Goal: Task Accomplishment & Management: Use online tool/utility

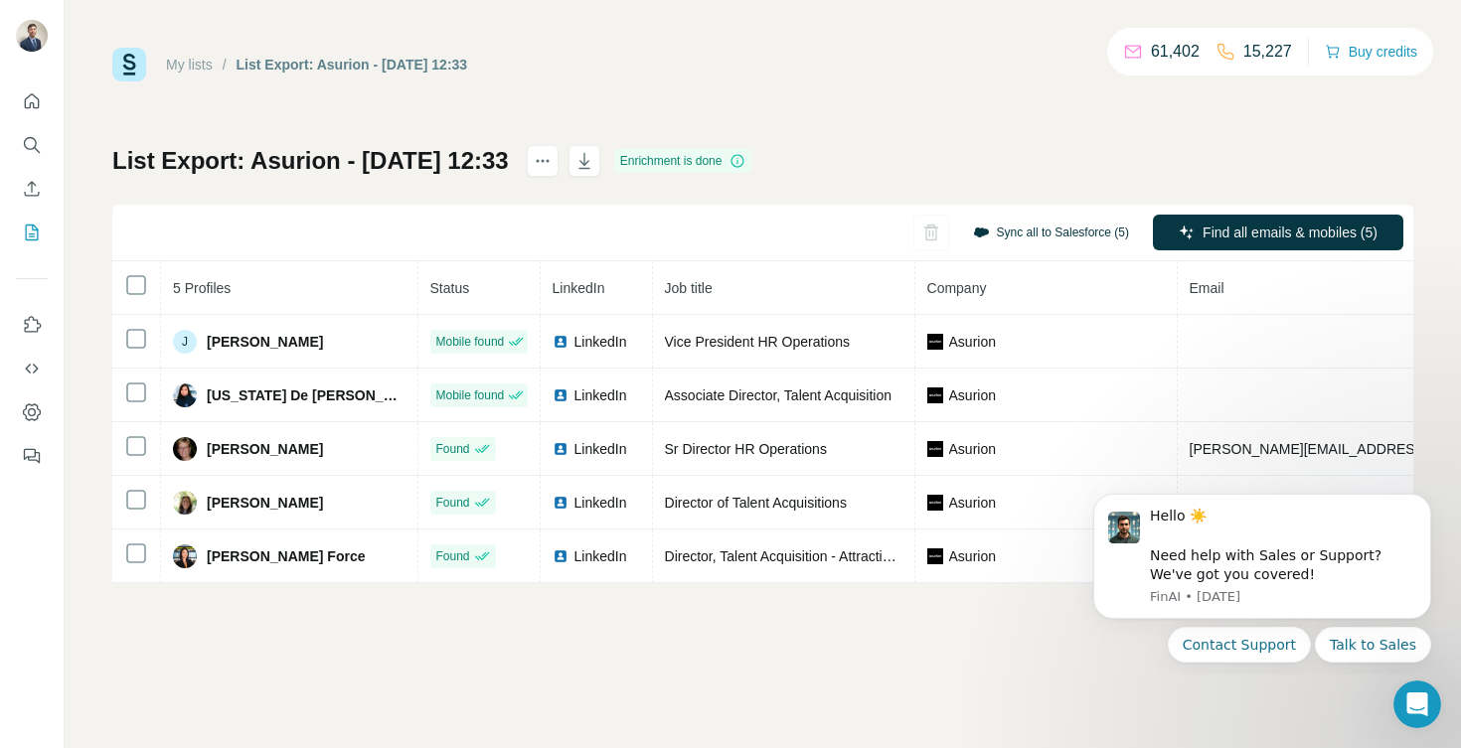
click at [1043, 236] on button "Sync all to Salesforce (5)" at bounding box center [1051, 233] width 184 height 30
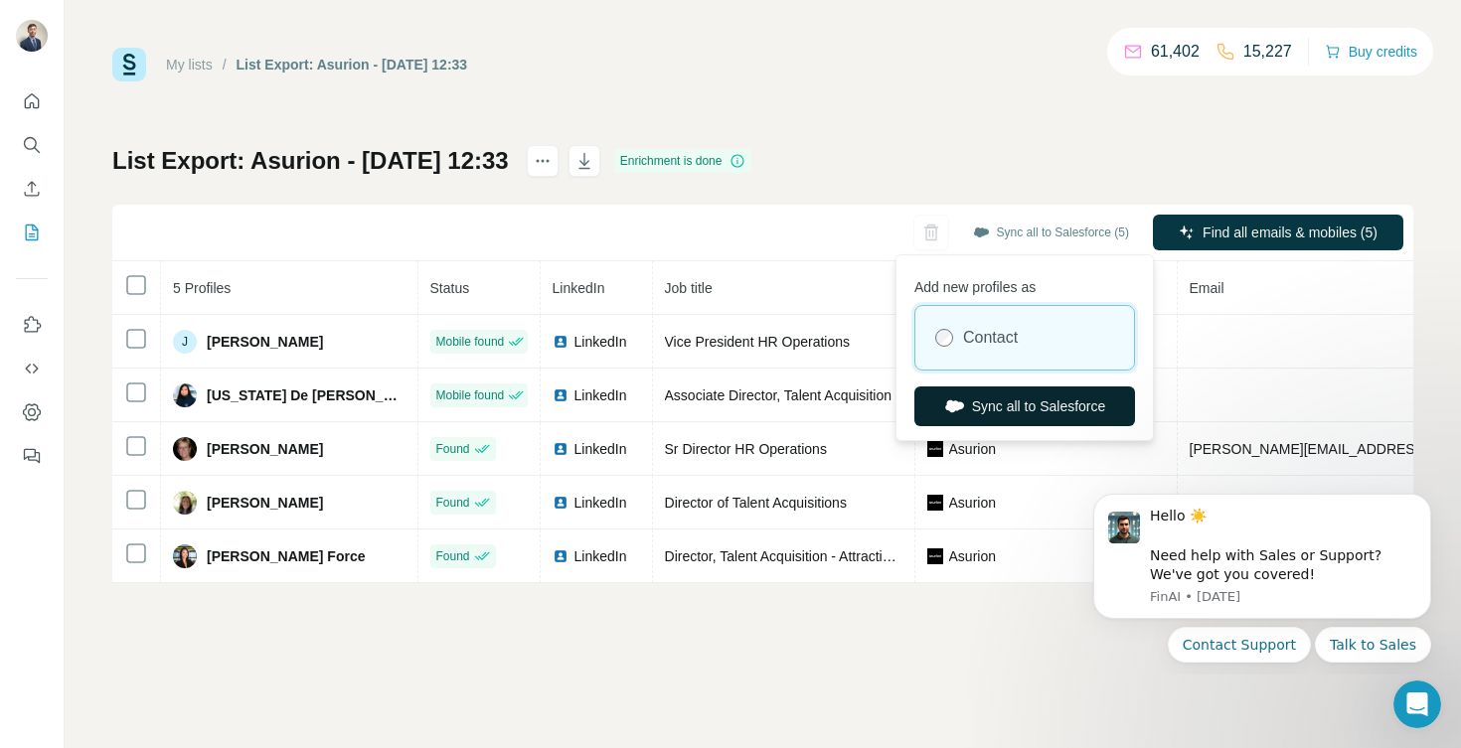
click at [1000, 400] on button "Sync all to Salesforce" at bounding box center [1024, 407] width 221 height 40
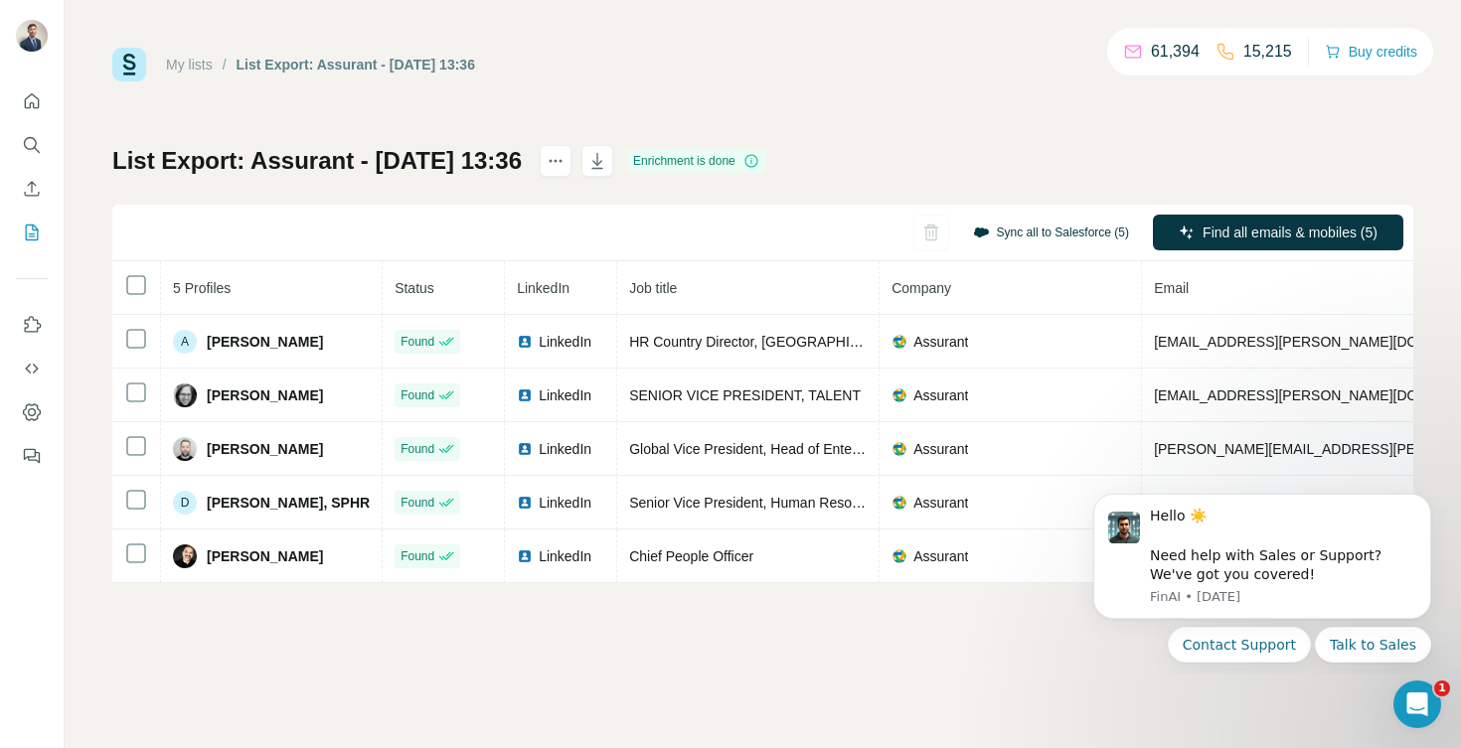
click at [1012, 229] on button "Sync all to Salesforce (5)" at bounding box center [1051, 233] width 184 height 30
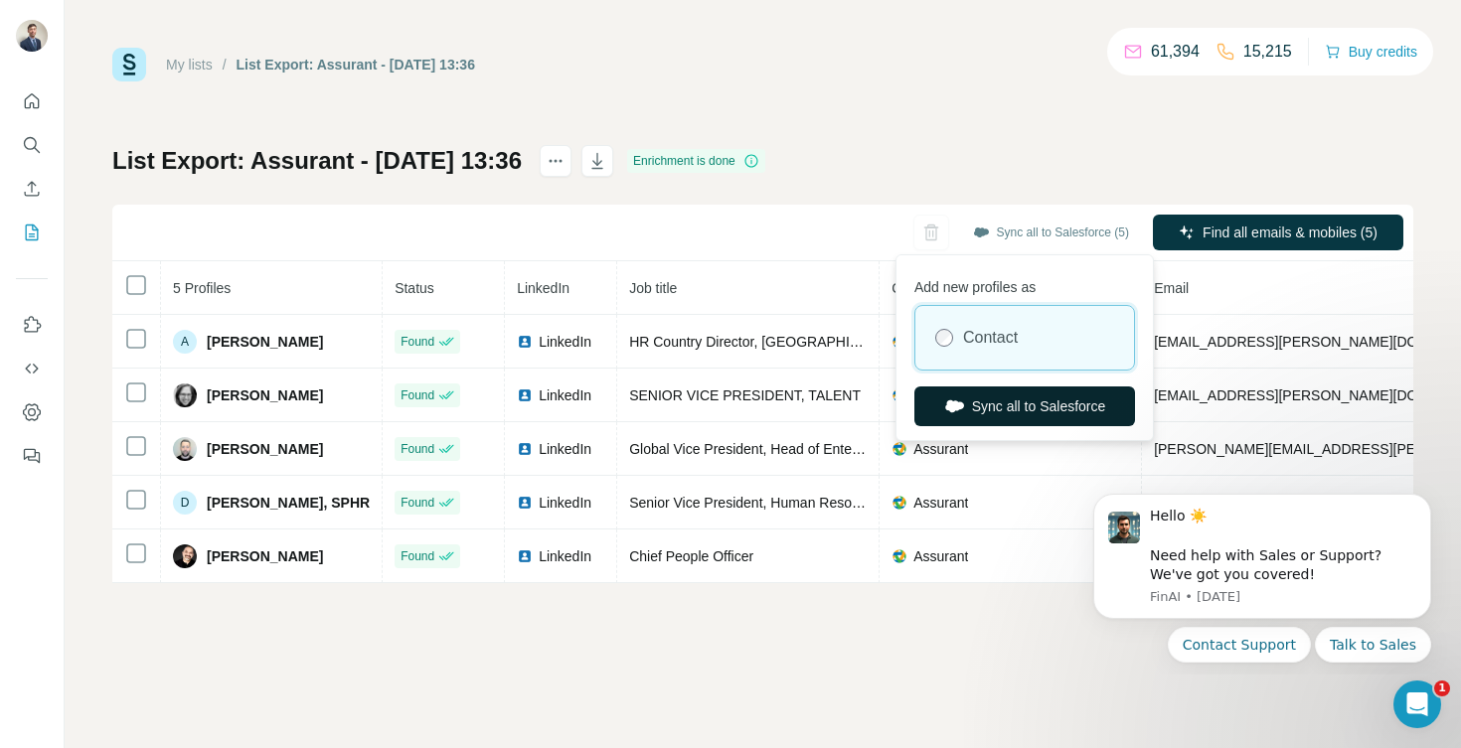
click at [977, 405] on button "Sync all to Salesforce" at bounding box center [1024, 407] width 221 height 40
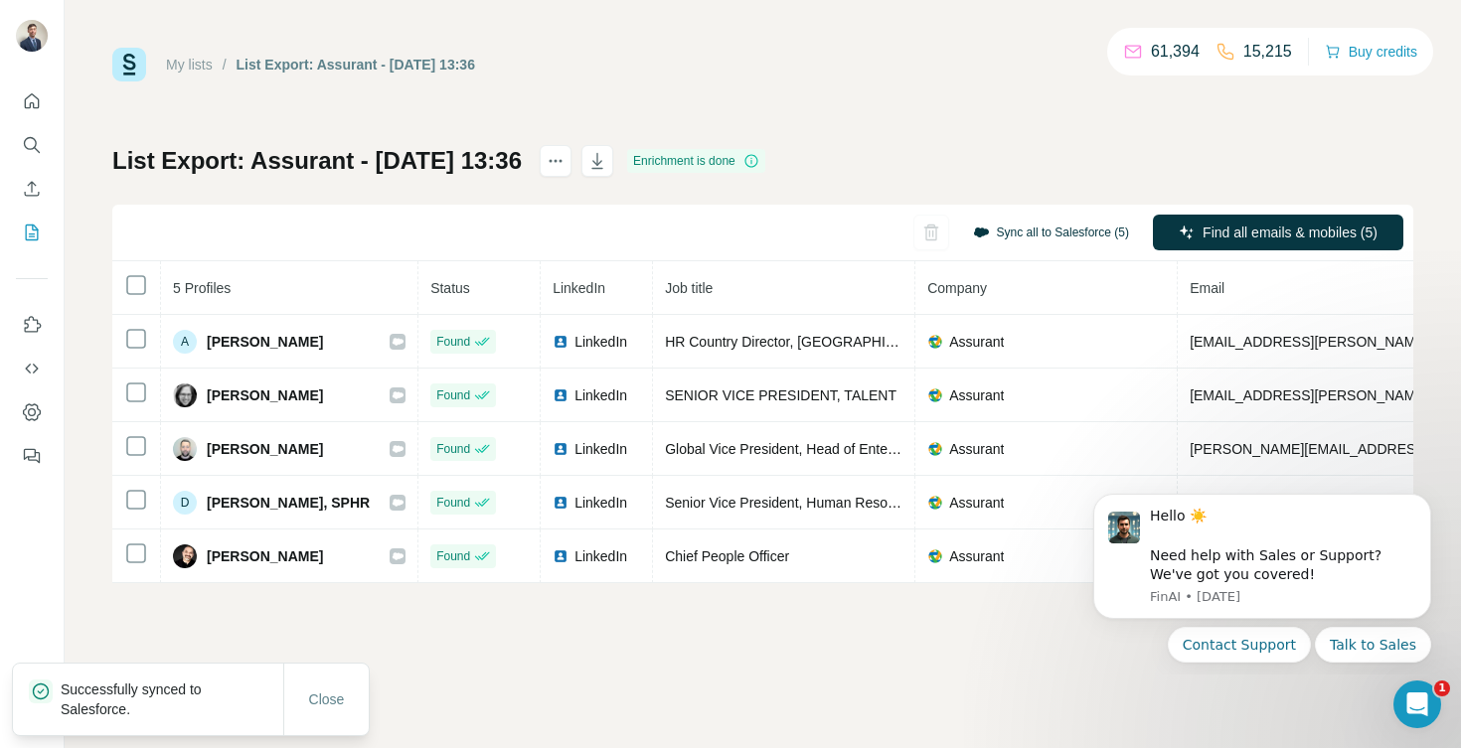
click at [1043, 231] on button "Sync all to Salesforce (5)" at bounding box center [1051, 233] width 184 height 30
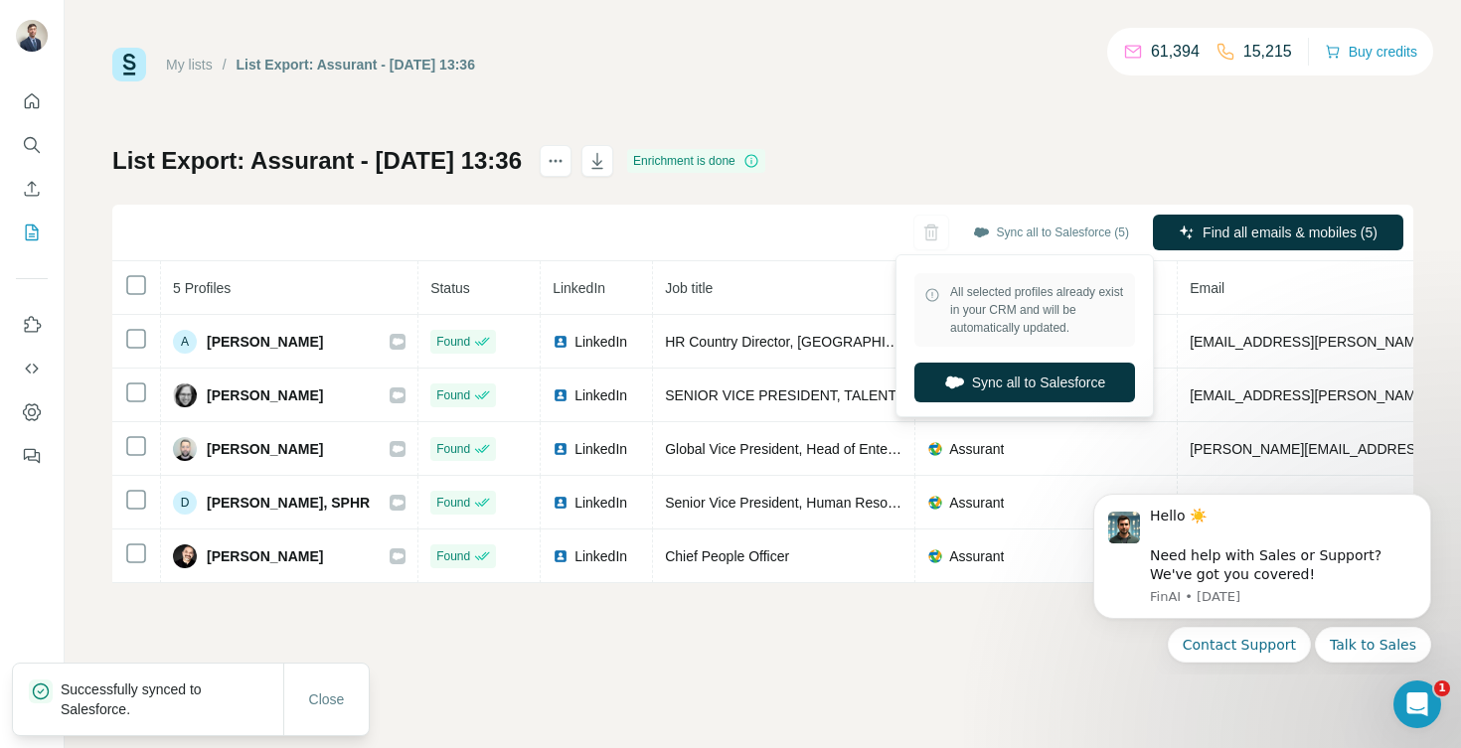
click at [985, 95] on div "My lists / List Export: Assurant - 30/09/2025 13:36 61,394 15,215 Buy credits L…" at bounding box center [762, 316] width 1301 height 536
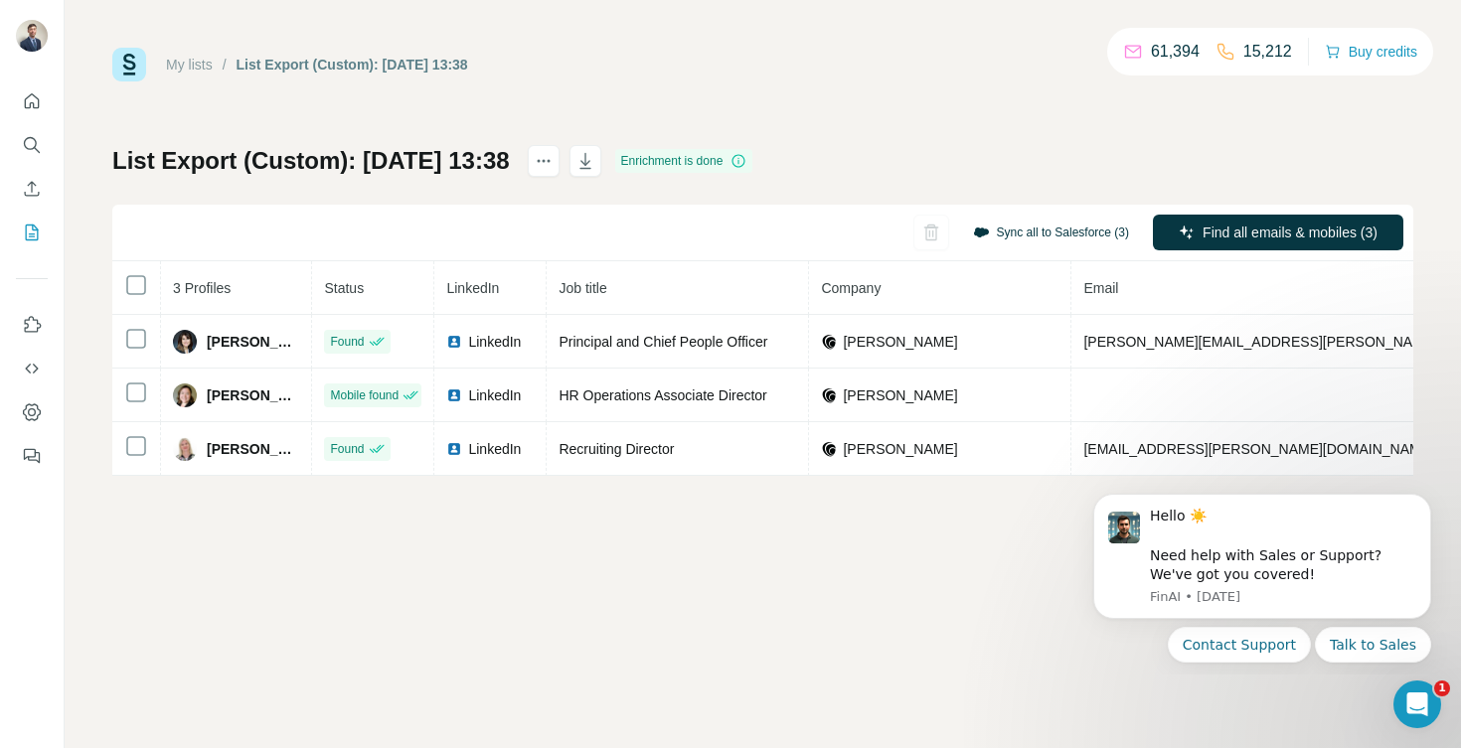
click at [1032, 233] on button "Sync all to Salesforce (3)" at bounding box center [1051, 233] width 184 height 30
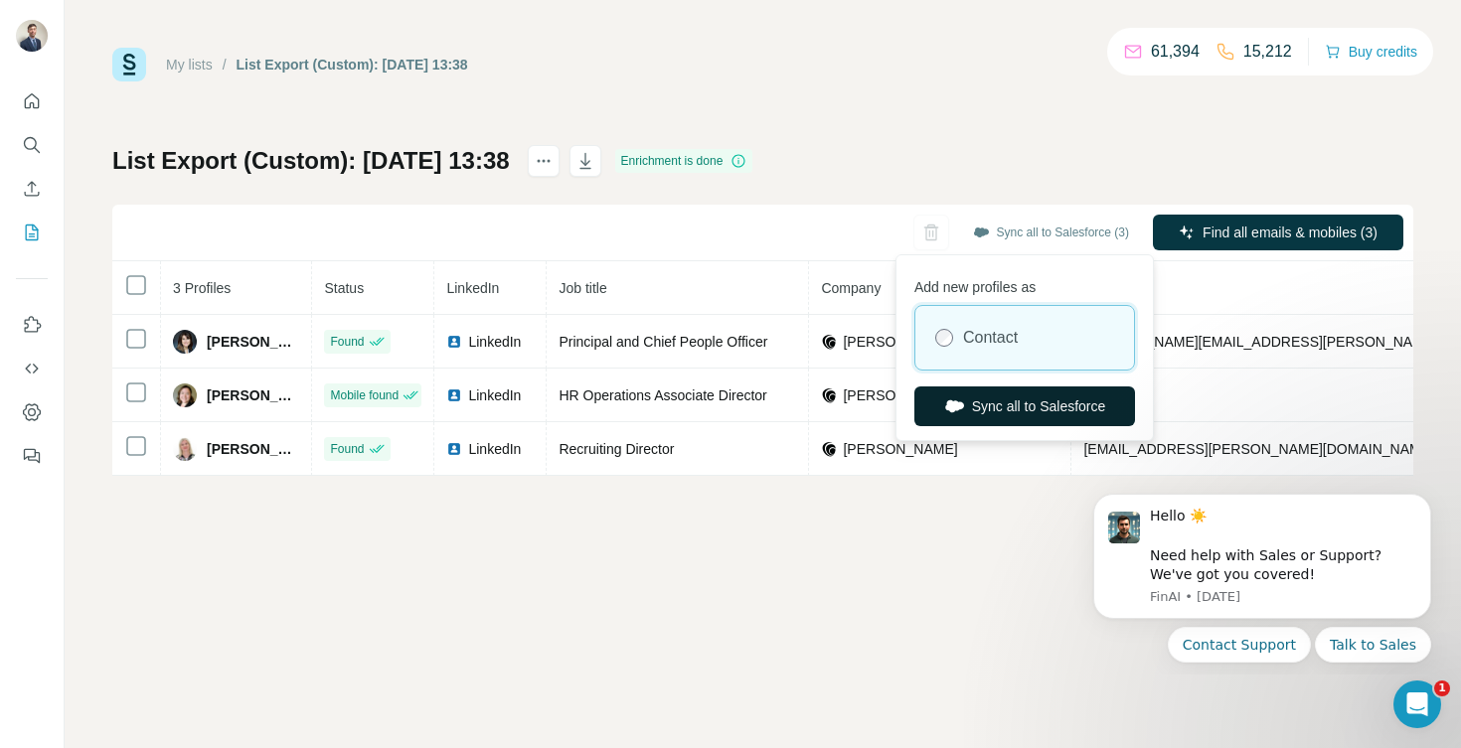
click at [994, 410] on button "Sync all to Salesforce" at bounding box center [1024, 407] width 221 height 40
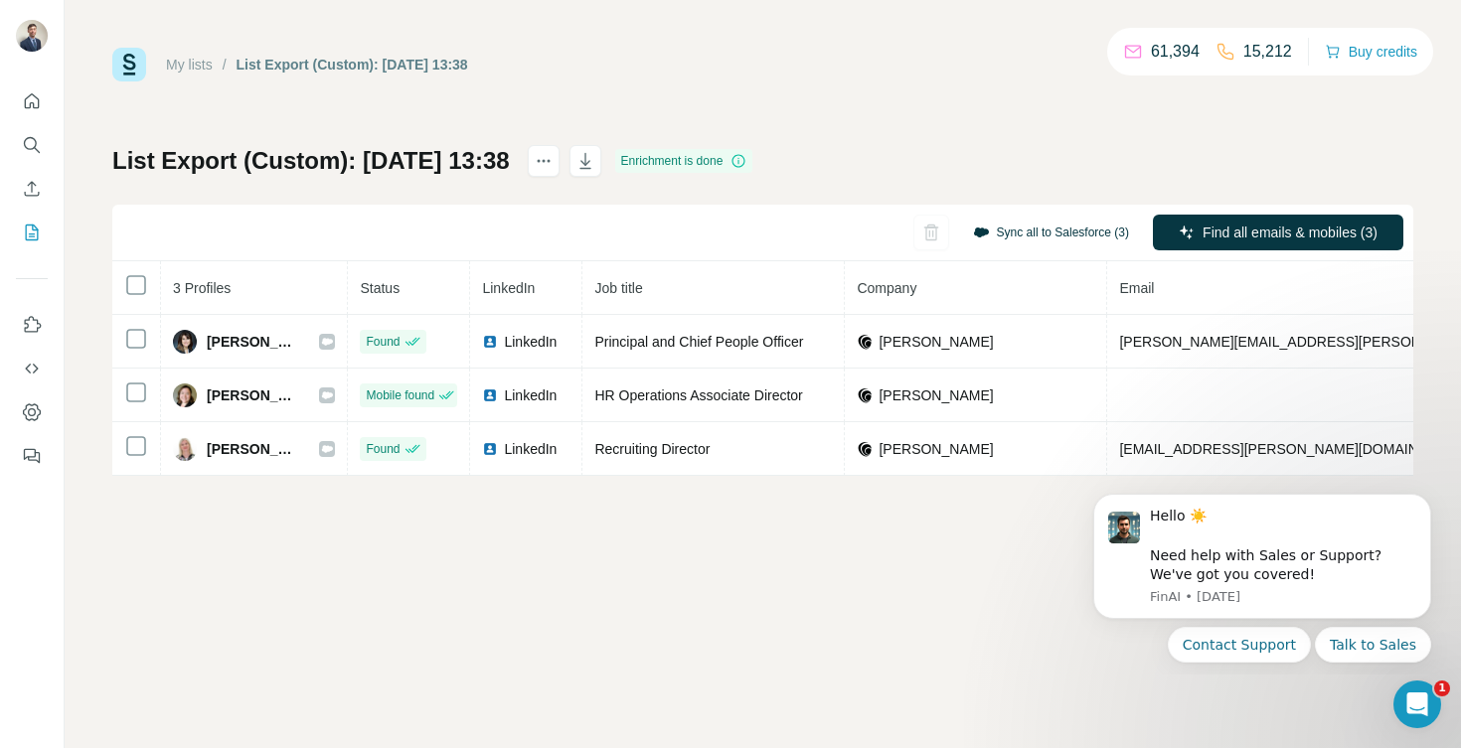
click at [1024, 232] on button "Sync all to Salesforce (3)" at bounding box center [1051, 233] width 184 height 30
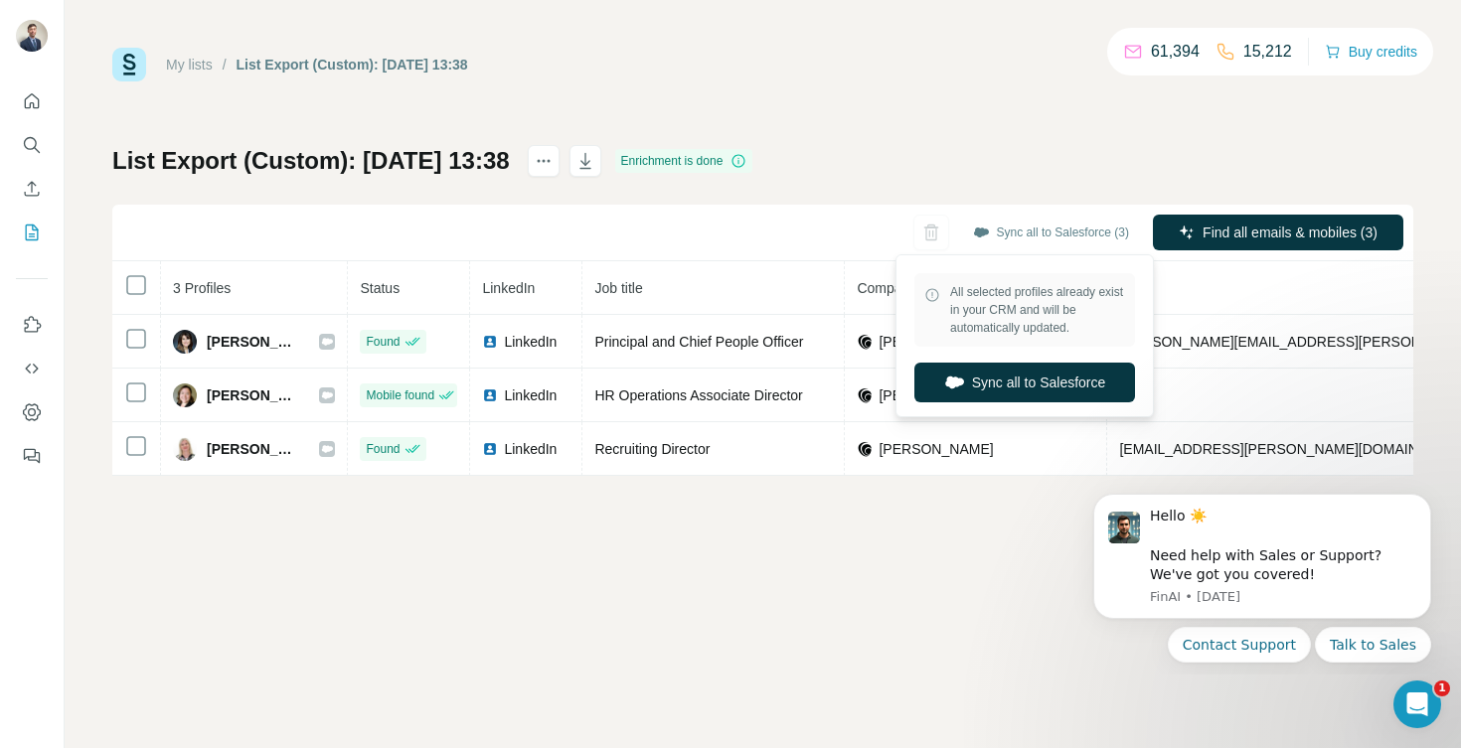
click at [1013, 166] on div "List Export (Custom): 30/09/2025 13:38 Enrichment is done Sync all to Salesforc…" at bounding box center [762, 310] width 1301 height 331
